Goal: Information Seeking & Learning: Learn about a topic

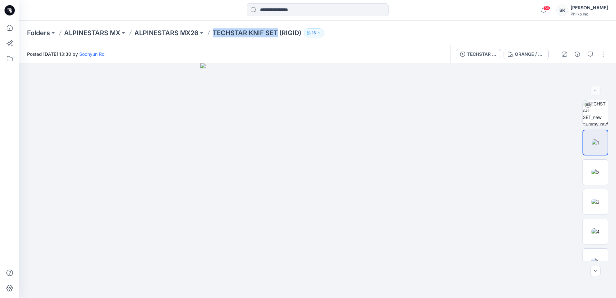
drag, startPoint x: 214, startPoint y: 32, endPoint x: 278, endPoint y: 34, distance: 63.5
click at [278, 34] on p "TECHSTAR KNIF SET (RIGID)" at bounding box center [257, 32] width 89 height 9
copy p "TECHSTAR KNIF SET"
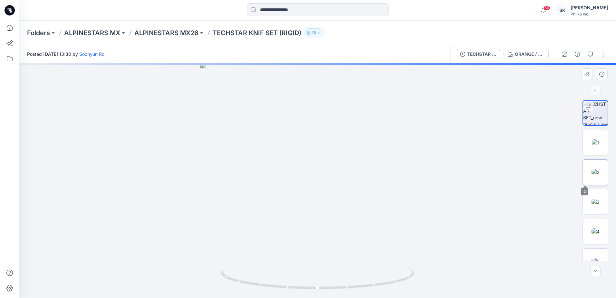
click at [592, 176] on img at bounding box center [596, 172] width 8 height 7
click at [592, 200] on img at bounding box center [596, 202] width 8 height 7
click at [592, 228] on img at bounding box center [596, 231] width 8 height 7
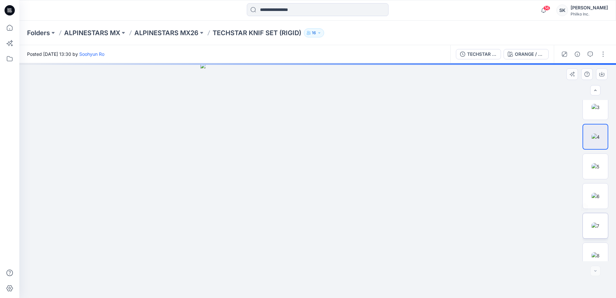
scroll to position [102, 0]
click at [592, 222] on img at bounding box center [596, 218] width 8 height 7
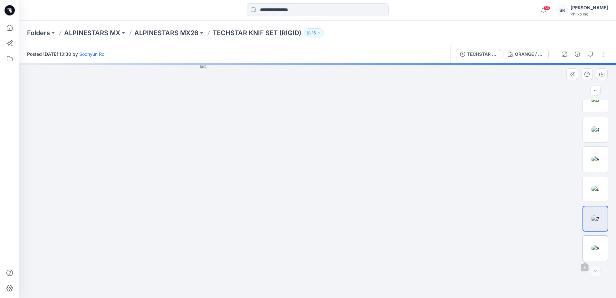
click at [592, 245] on img at bounding box center [596, 248] width 8 height 7
